Goal: Information Seeking & Learning: Understand process/instructions

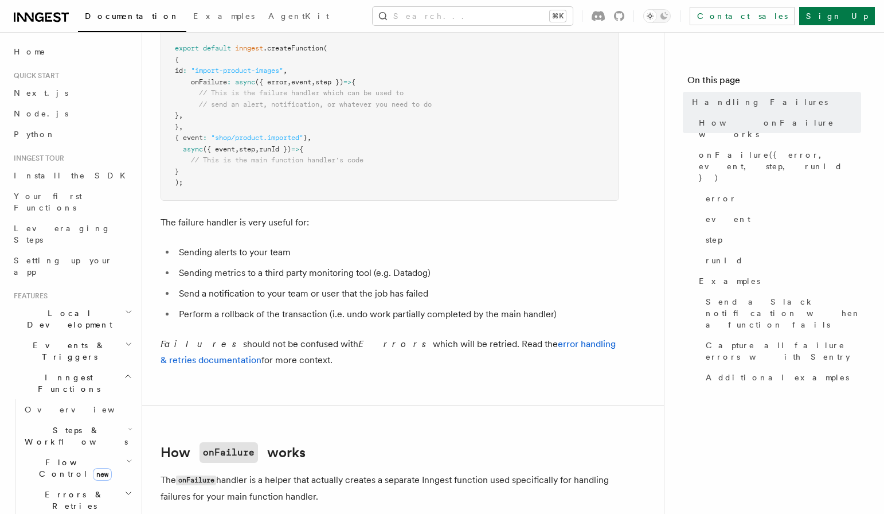
scroll to position [170, 0]
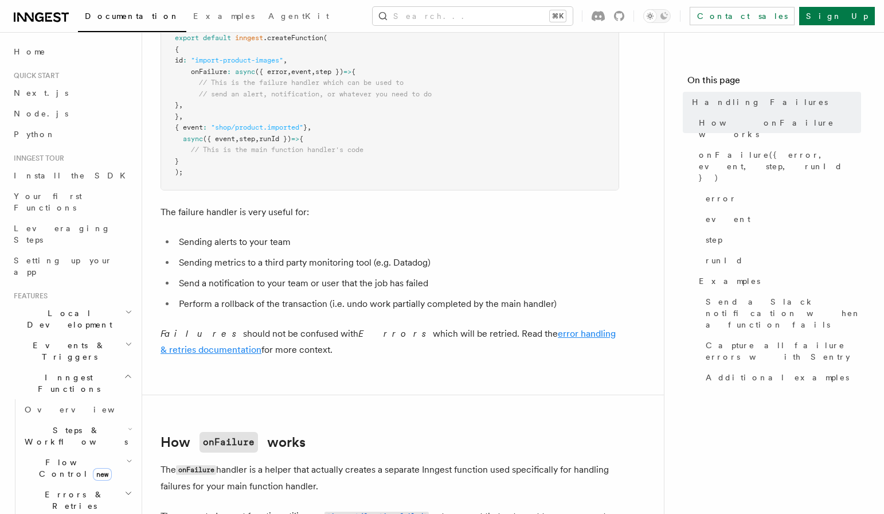
click at [523, 334] on link "error handling & retries documentation" at bounding box center [387, 341] width 455 height 27
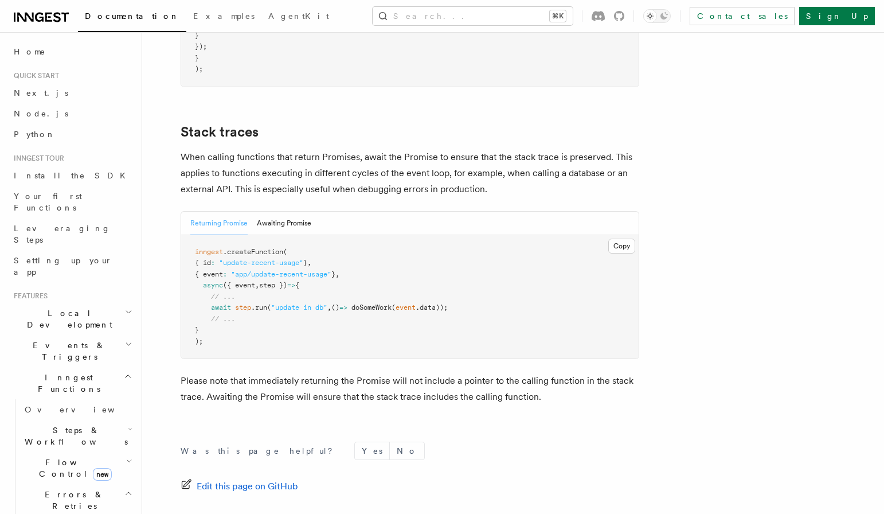
scroll to position [2596, 0]
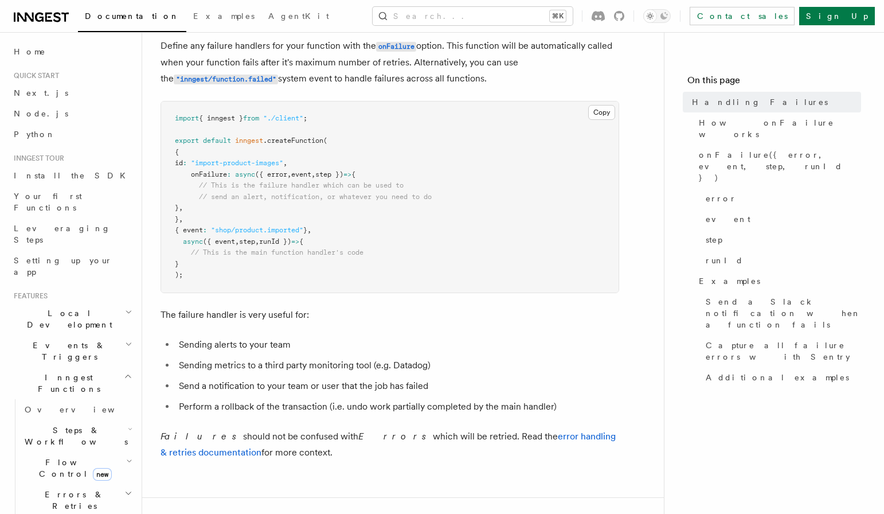
scroll to position [113, 0]
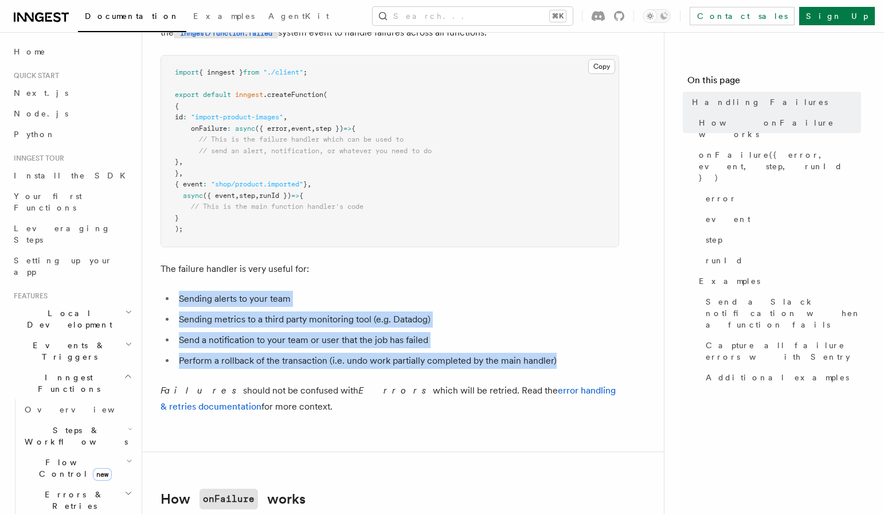
drag, startPoint x: 164, startPoint y: 288, endPoint x: 562, endPoint y: 363, distance: 404.8
click at [562, 363] on li "Perform a rollback of the transaction (i.e. undo work partially completed by th…" at bounding box center [397, 360] width 444 height 16
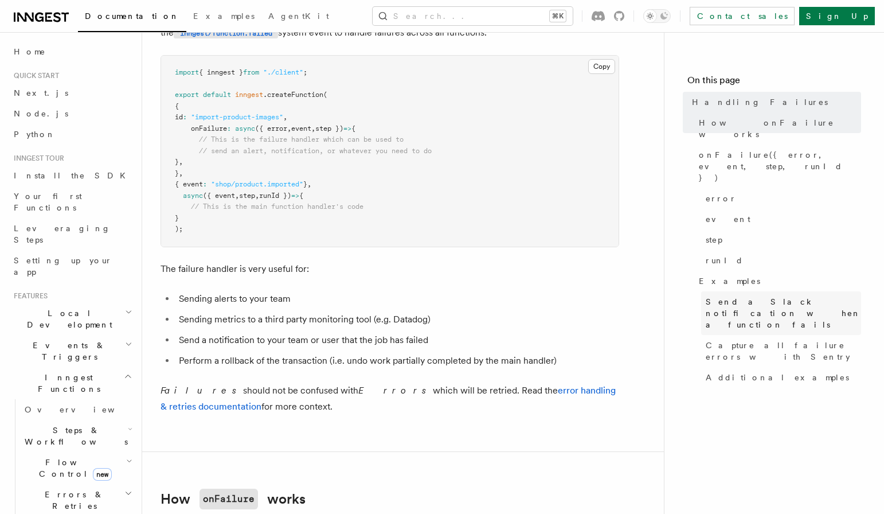
click at [748, 296] on span "Send a Slack notification when a function fails" at bounding box center [782, 313] width 155 height 34
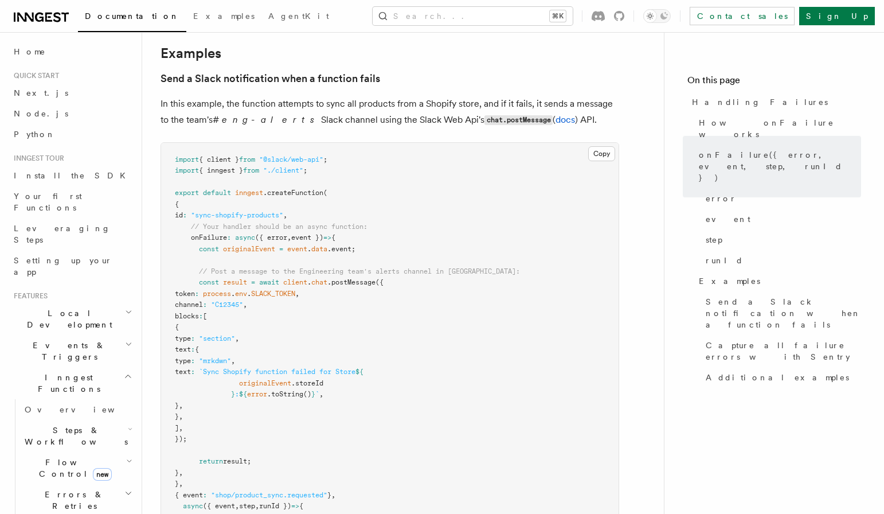
scroll to position [1271, 0]
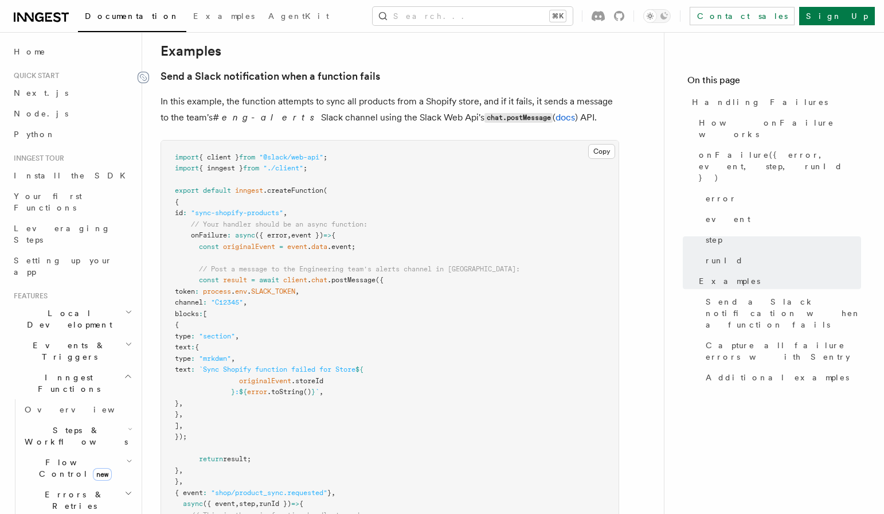
click at [143, 72] on icon at bounding box center [143, 77] width 11 height 11
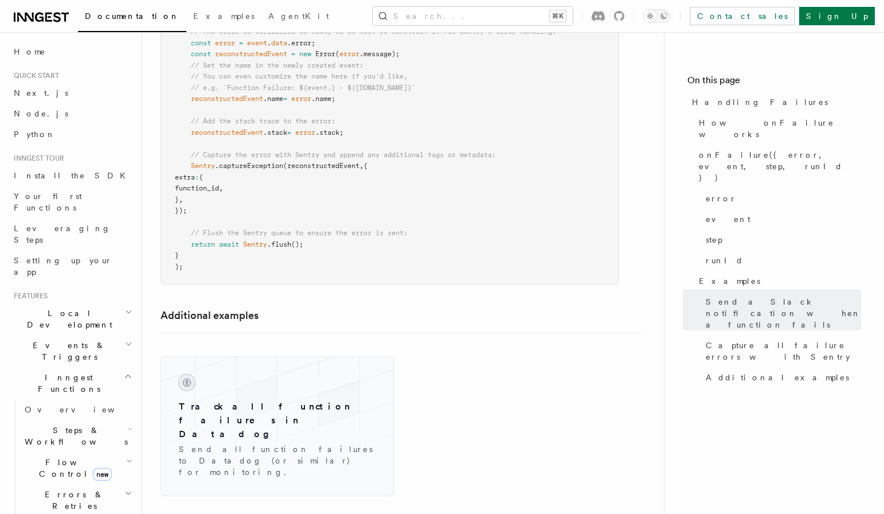
scroll to position [2163, 0]
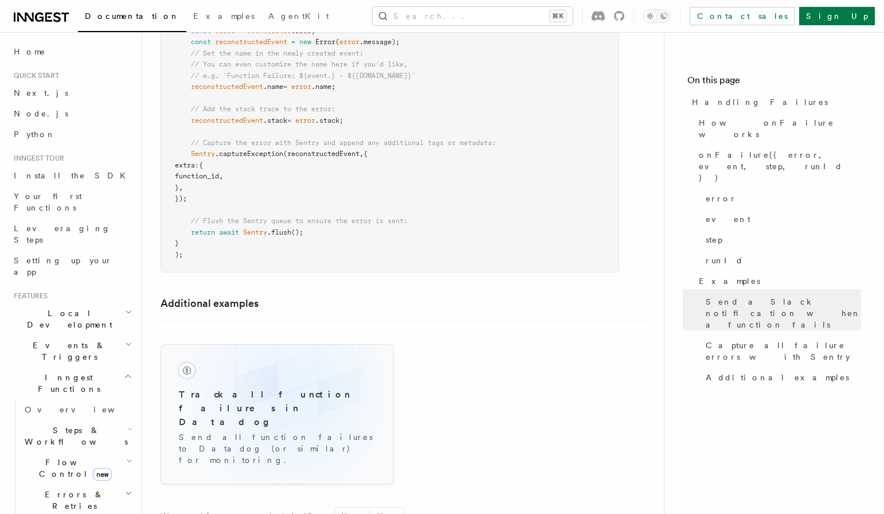
click at [285, 387] on h3 "Track all function failures in Datadog" at bounding box center [277, 407] width 197 height 41
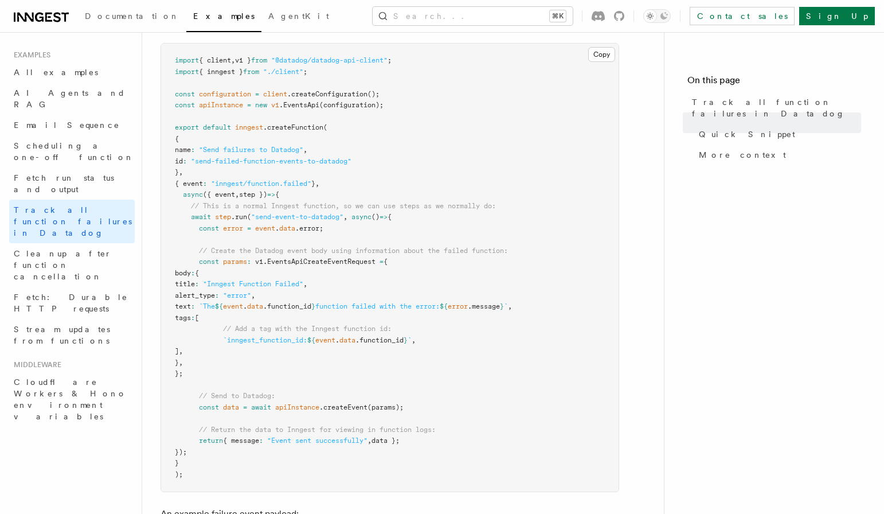
scroll to position [289, 0]
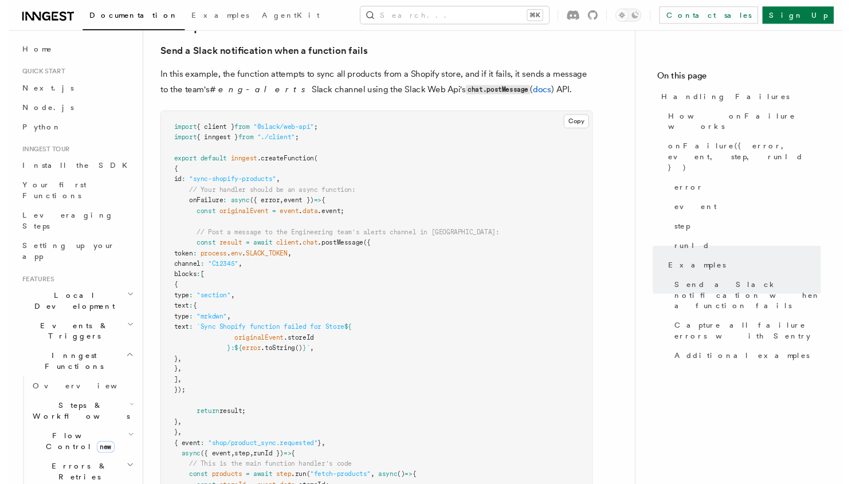
scroll to position [1271, 0]
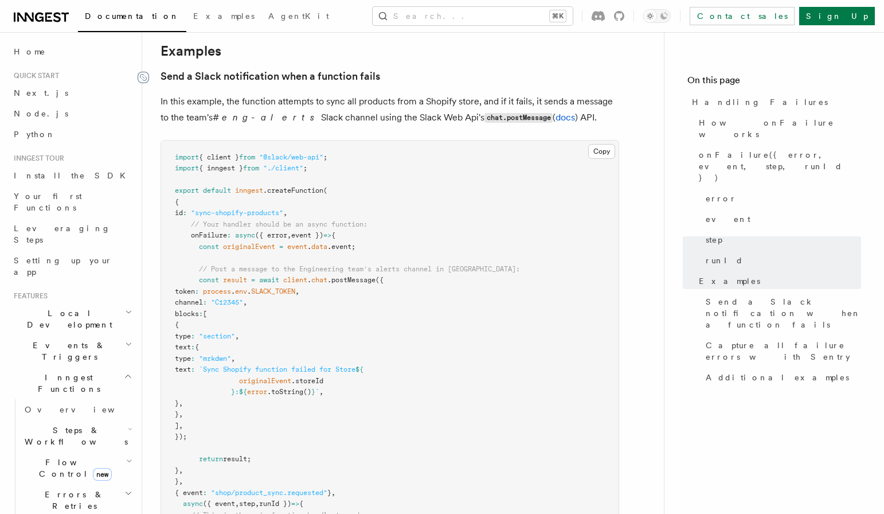
click at [140, 72] on icon at bounding box center [143, 77] width 11 height 11
click at [147, 72] on icon at bounding box center [143, 77] width 11 height 11
